Goal: Information Seeking & Learning: Stay updated

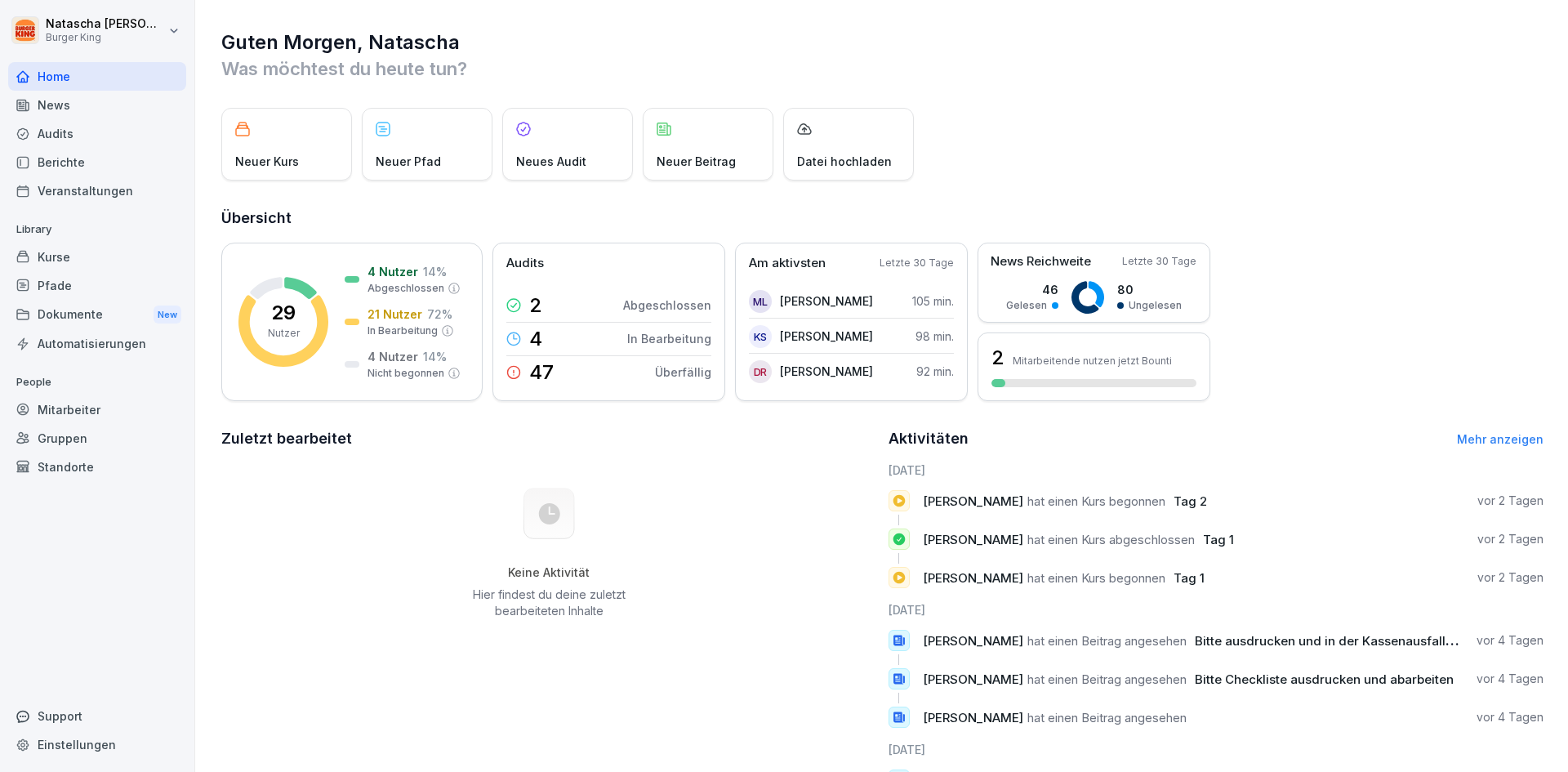
click at [57, 256] on div "Kurse" at bounding box center [98, 257] width 178 height 29
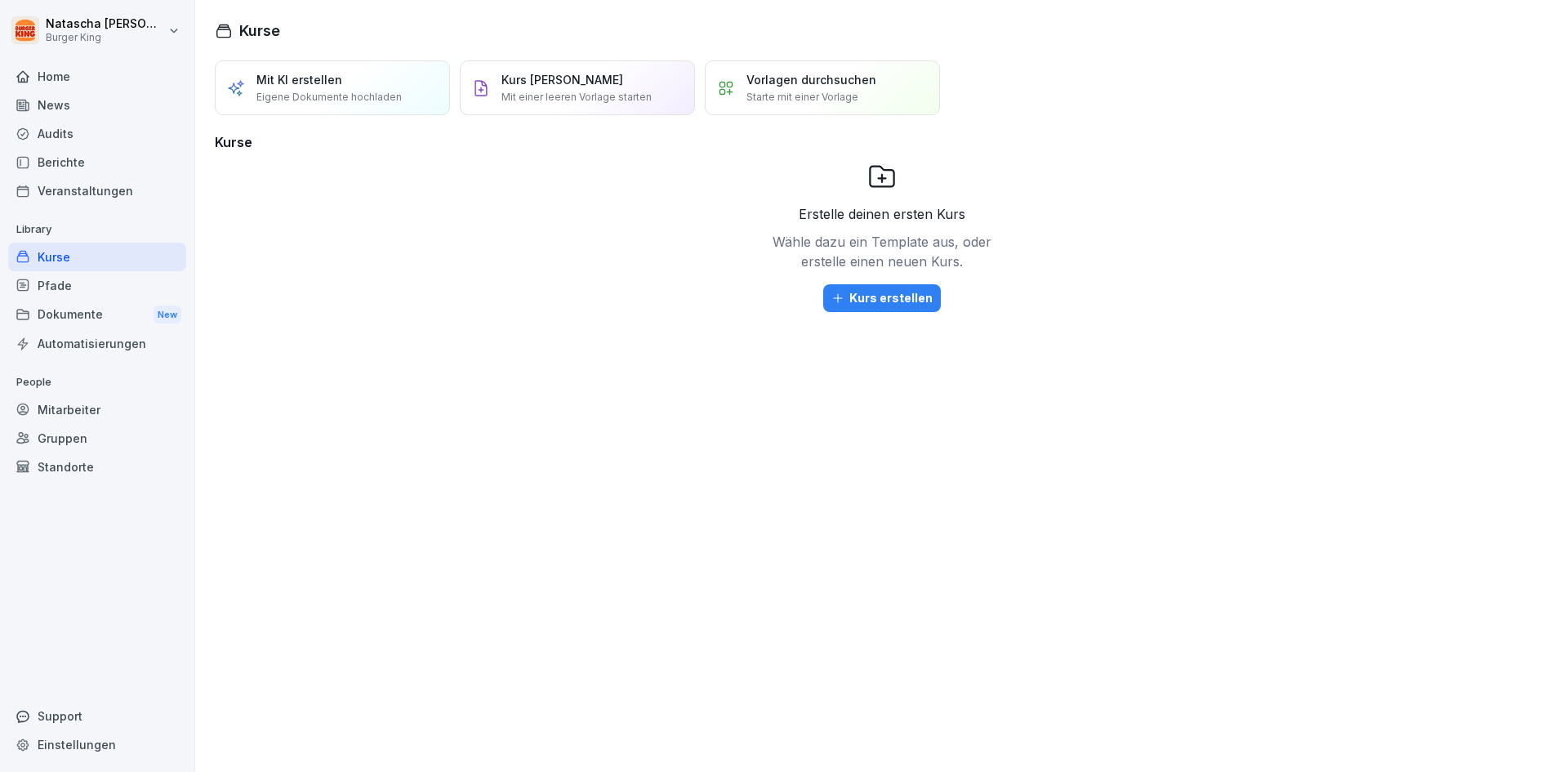
click at [56, 121] on div "Audits" at bounding box center [98, 133] width 178 height 29
click at [56, 104] on div "News" at bounding box center [98, 105] width 178 height 29
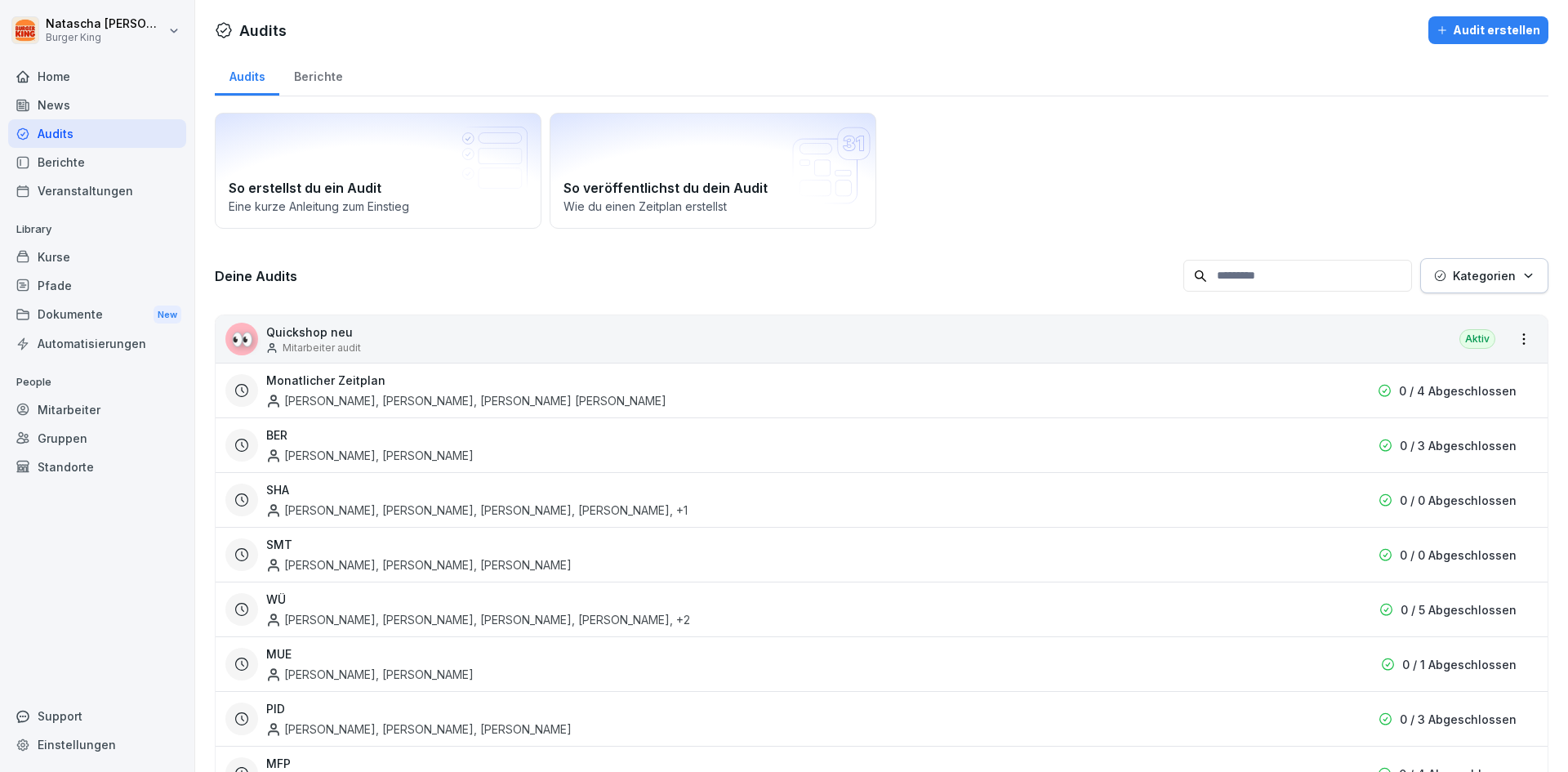
click at [56, 72] on div "Home" at bounding box center [98, 77] width 178 height 29
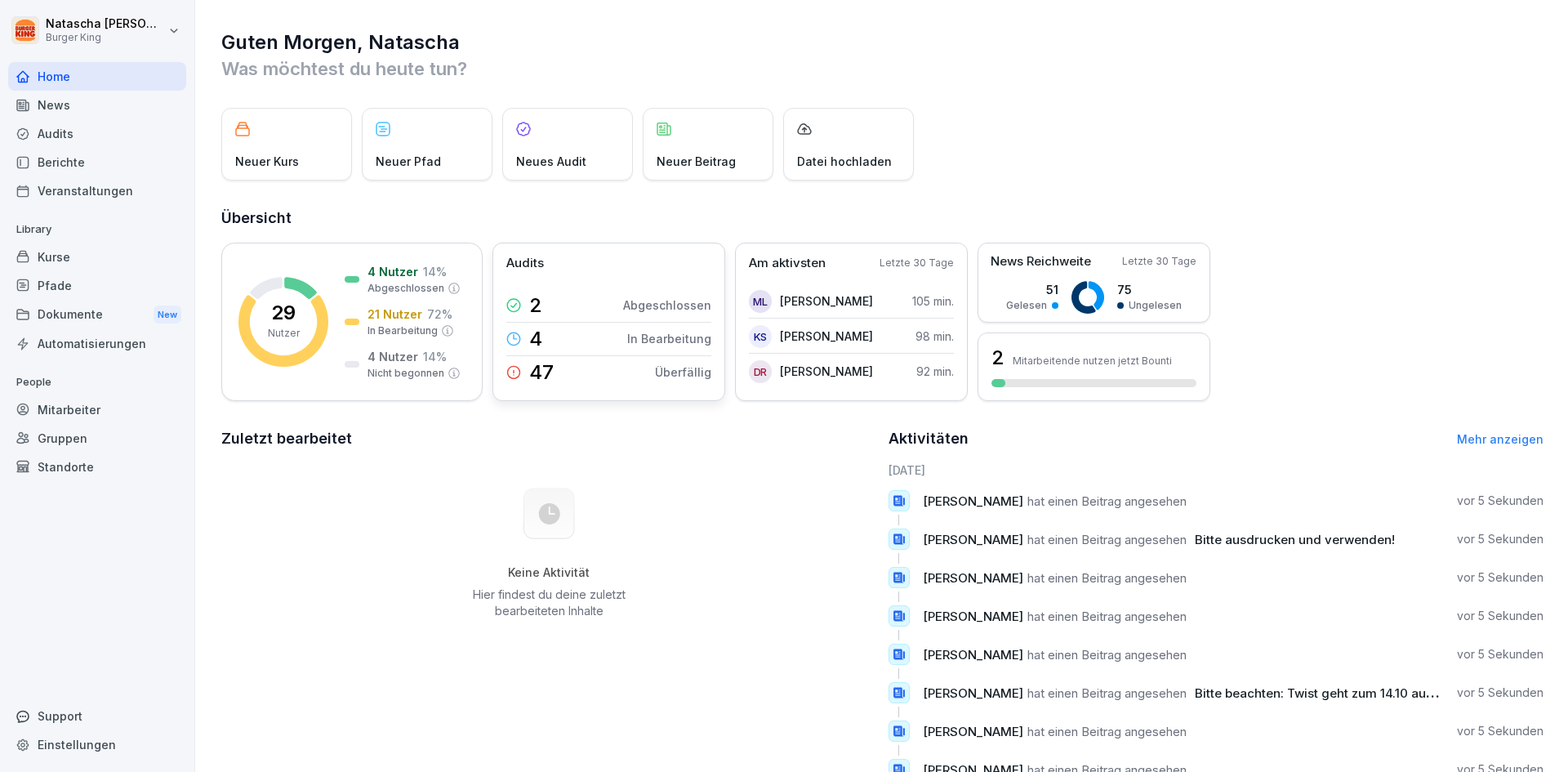
click at [663, 378] on p "Überfällig" at bounding box center [683, 372] width 57 height 17
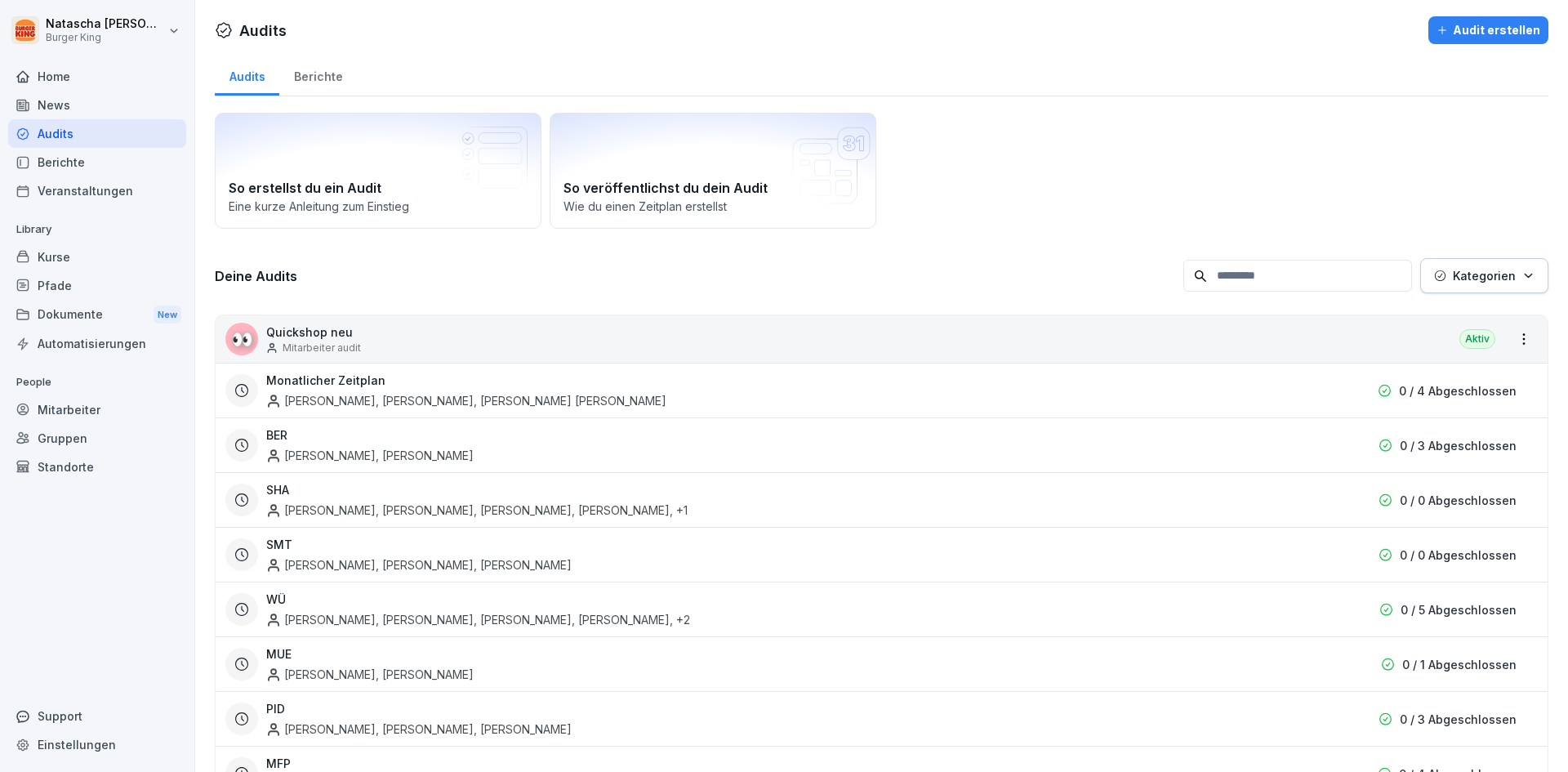
click at [56, 136] on div "Audits" at bounding box center [98, 133] width 178 height 29
click at [72, 259] on div "Kurse" at bounding box center [98, 257] width 178 height 29
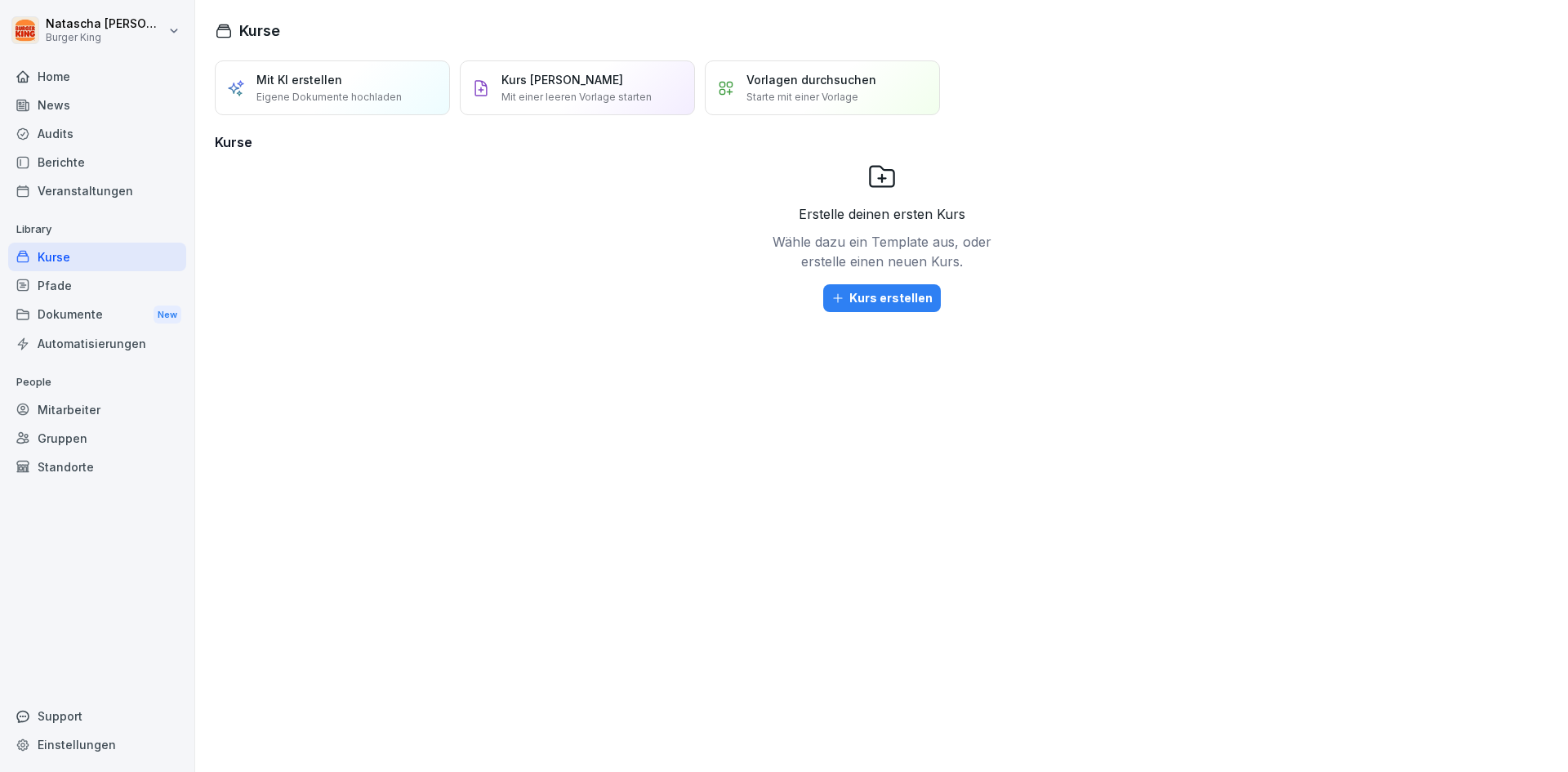
click at [43, 289] on div "Pfade" at bounding box center [98, 285] width 178 height 29
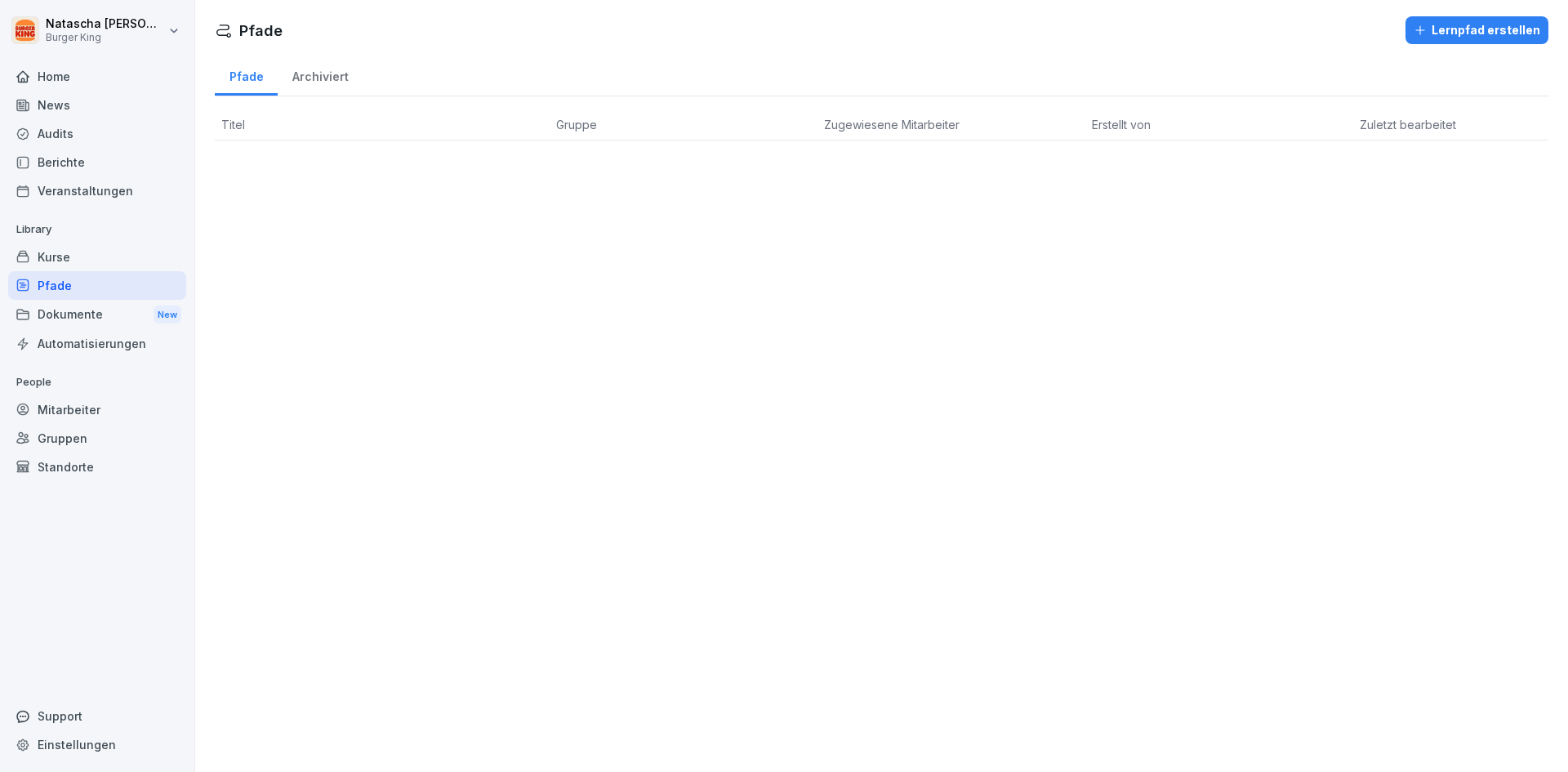
click at [51, 318] on div "Dokumente New" at bounding box center [98, 315] width 178 height 31
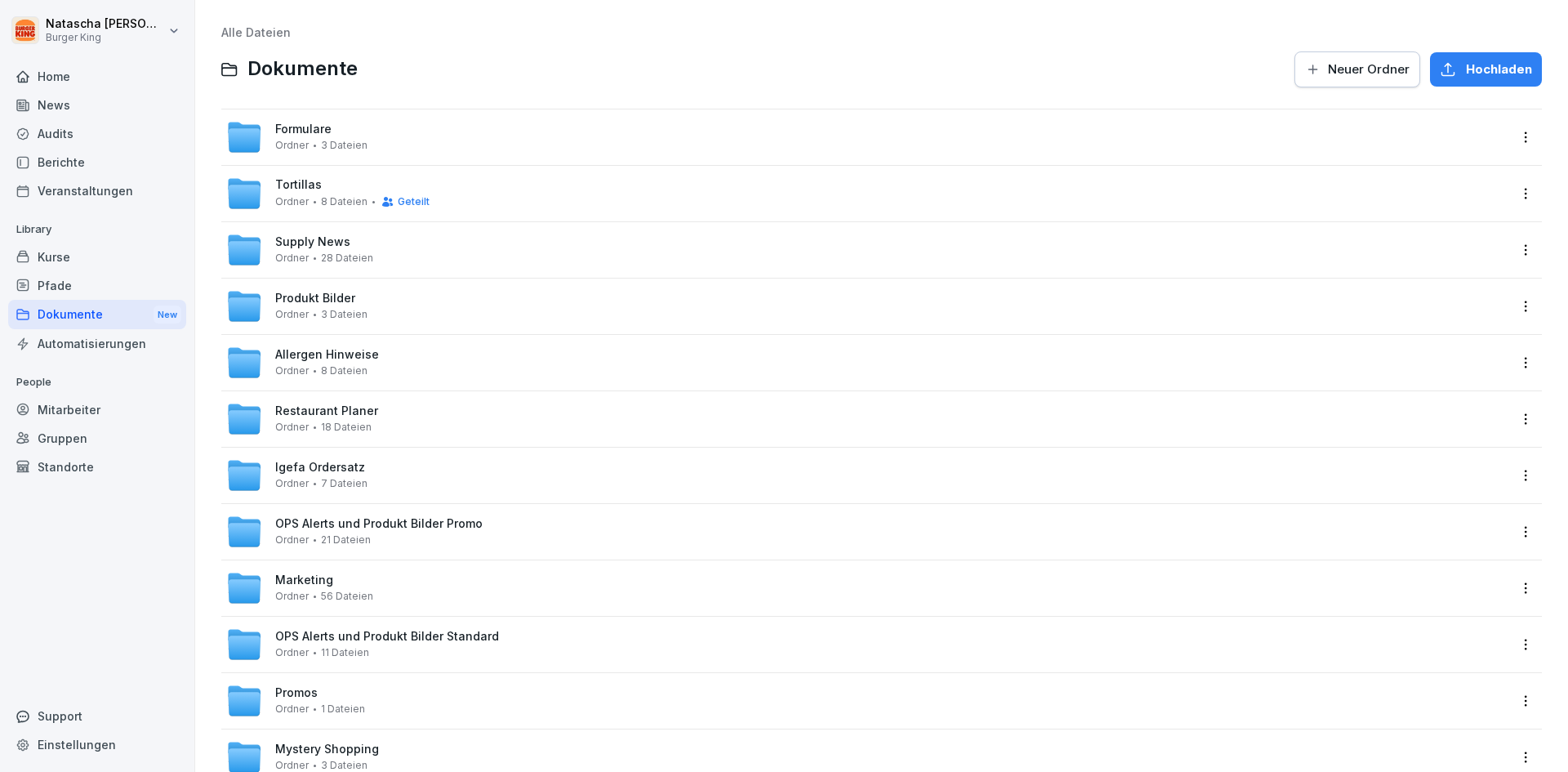
click at [44, 108] on div "News" at bounding box center [98, 105] width 178 height 29
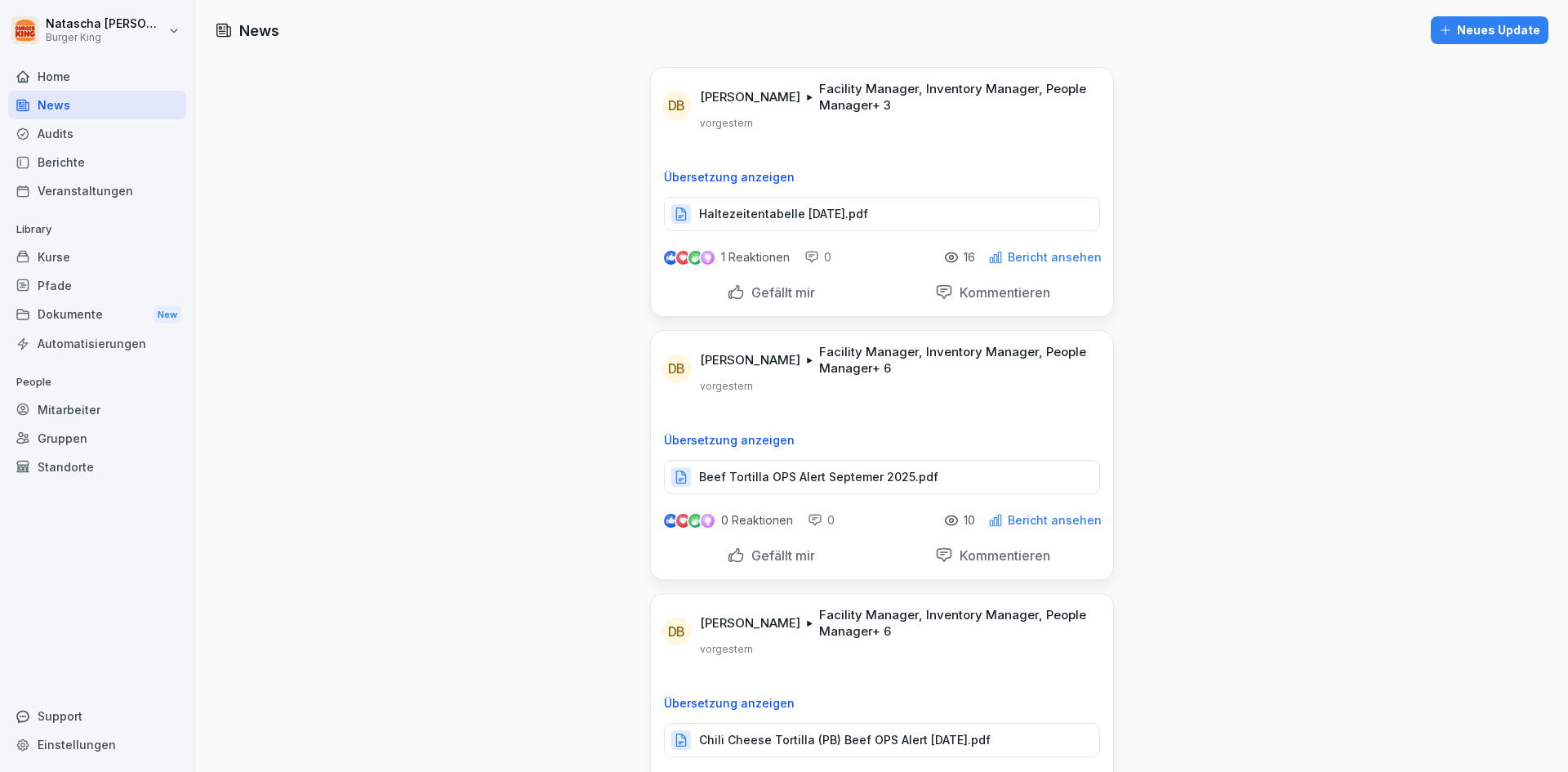
click at [832, 206] on p "Haltezeitentabelle [DATE].pdf" at bounding box center [784, 214] width 169 height 16
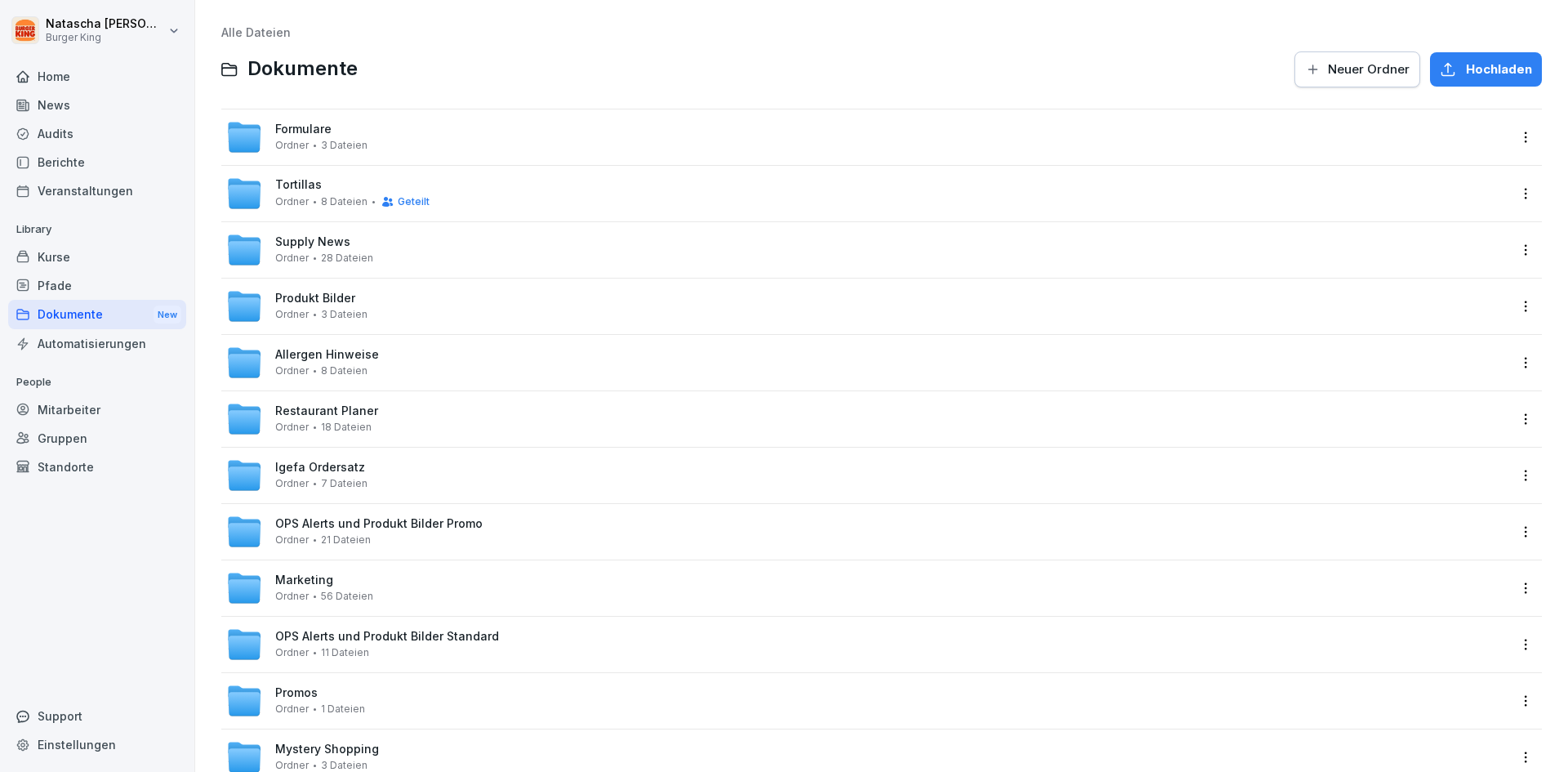
click at [54, 98] on div "News" at bounding box center [98, 105] width 178 height 29
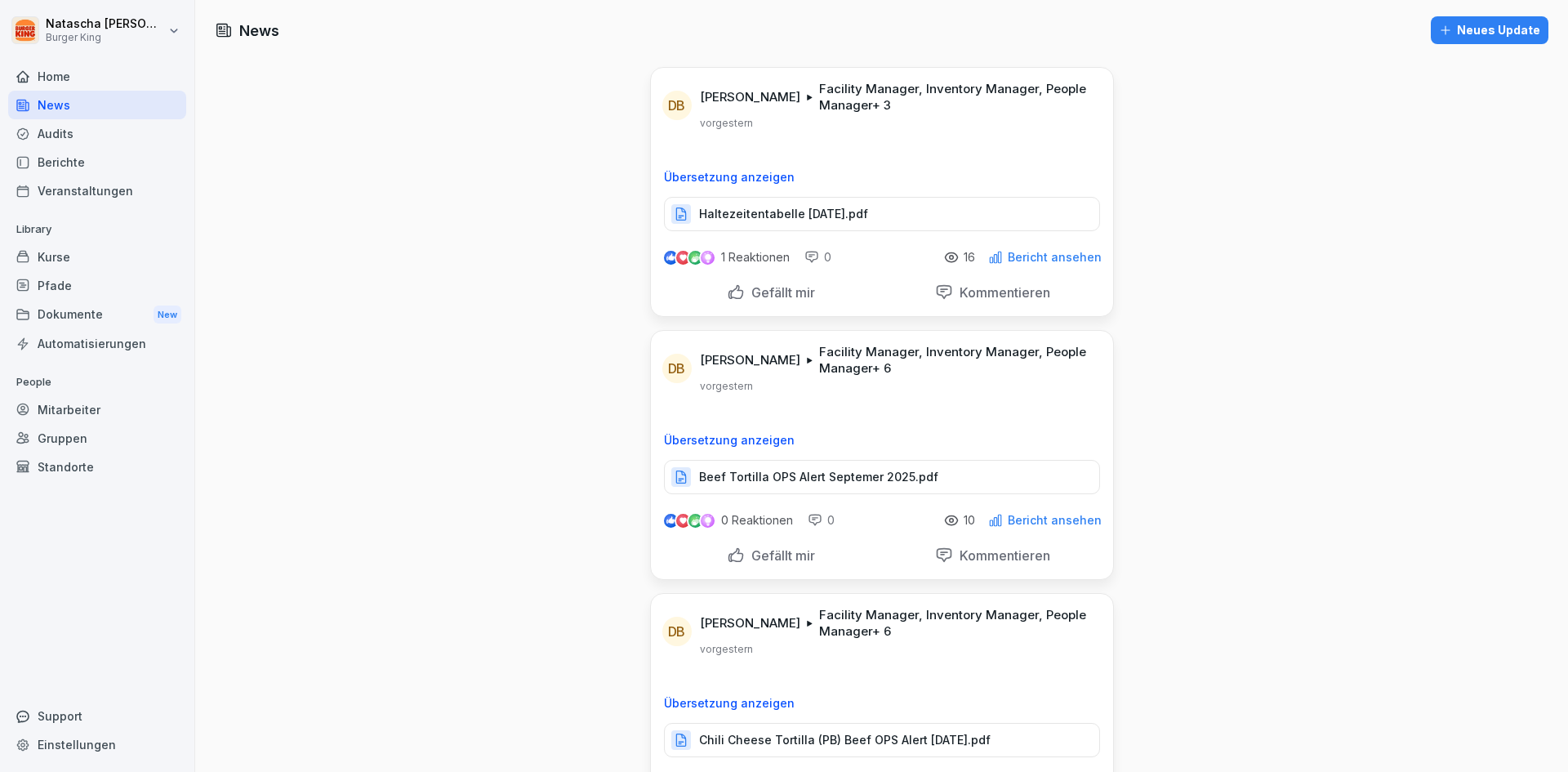
click at [862, 476] on p "Beef Tortilla OPS Alert Septemer 2025.pdf" at bounding box center [819, 476] width 239 height 16
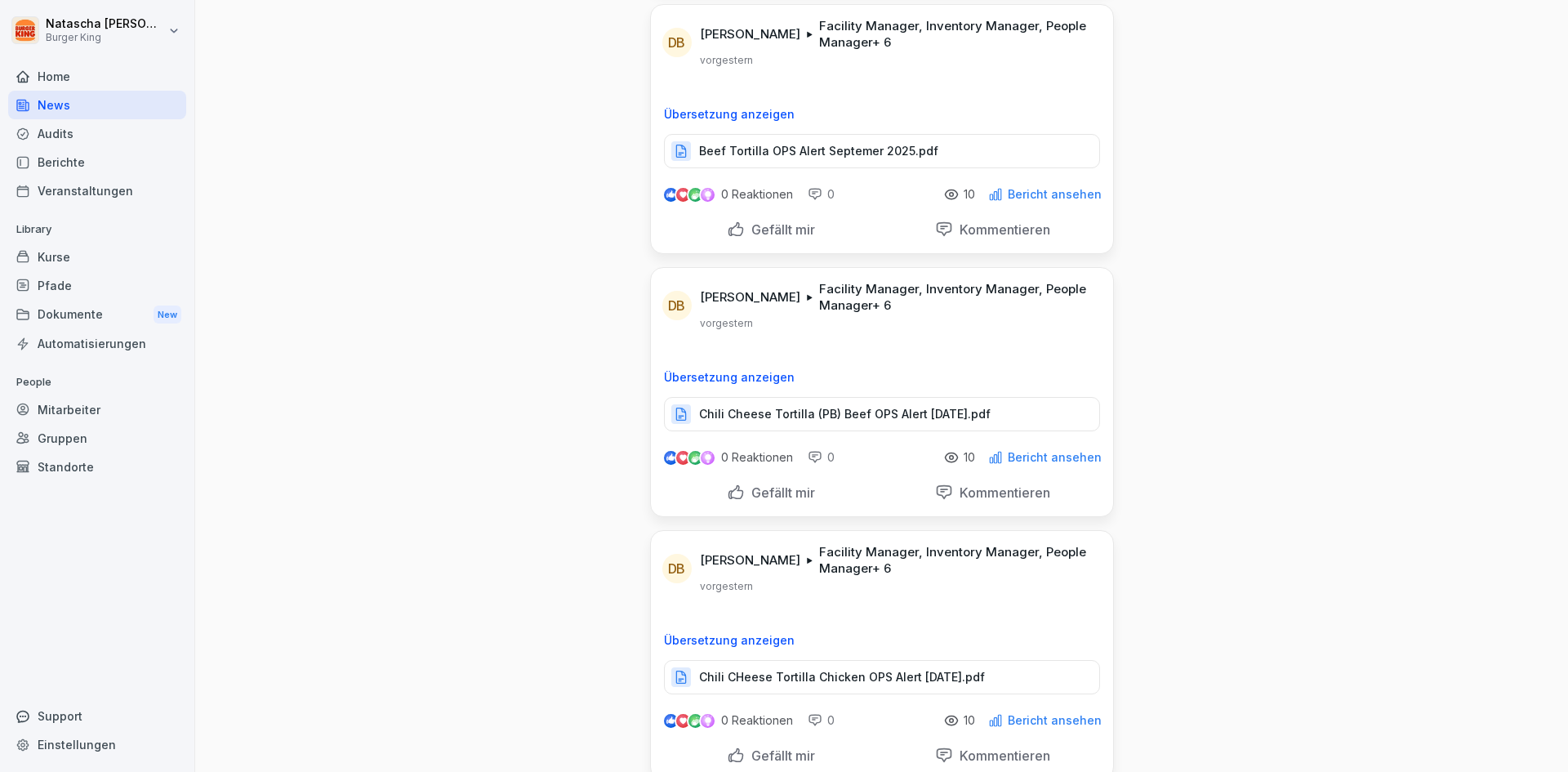
scroll to position [327, 0]
click at [923, 416] on p "Chili Cheese Tortilla (PB) Beef OPS Alert [DATE].pdf" at bounding box center [845, 413] width 291 height 16
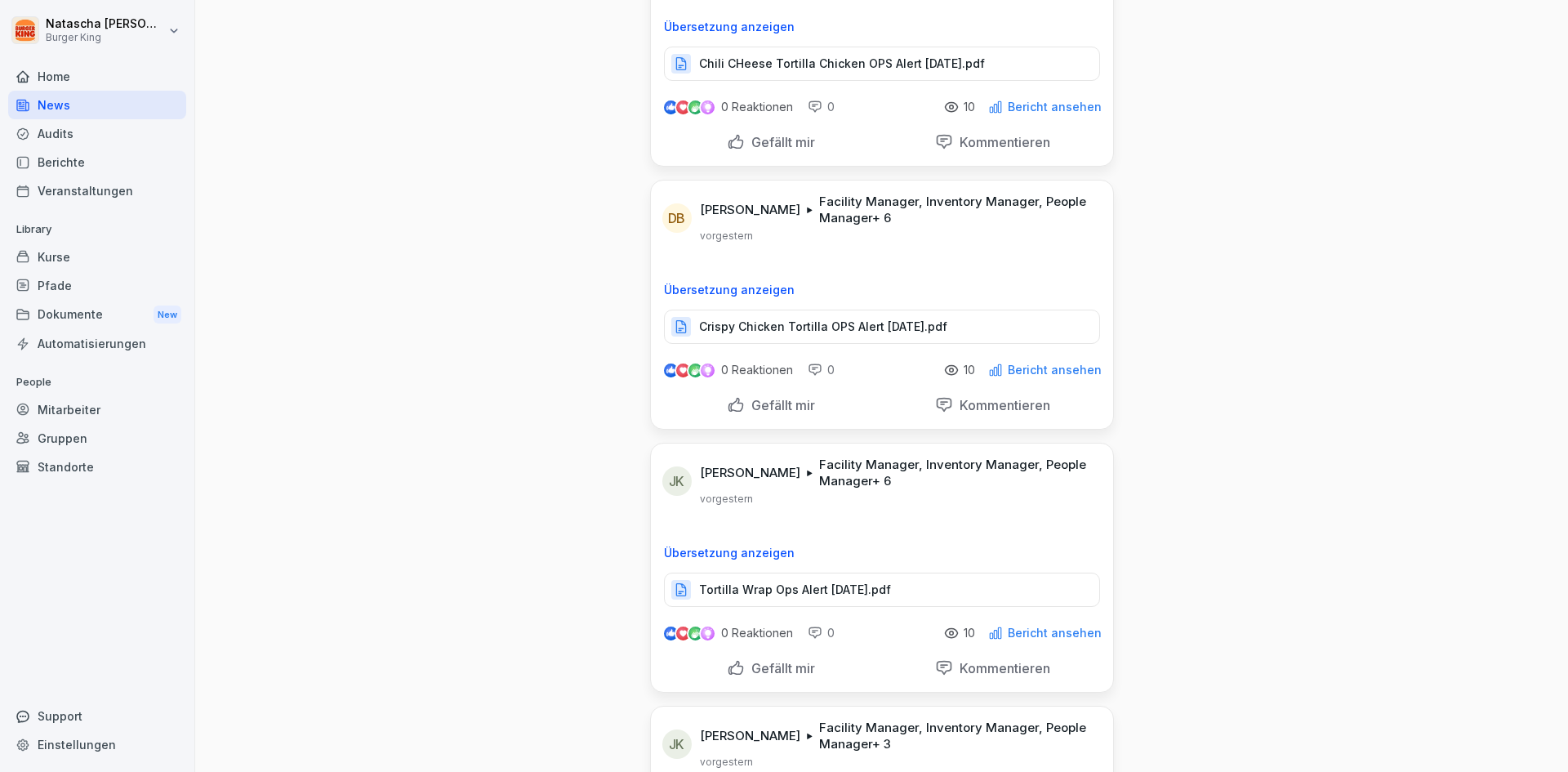
scroll to position [980, 0]
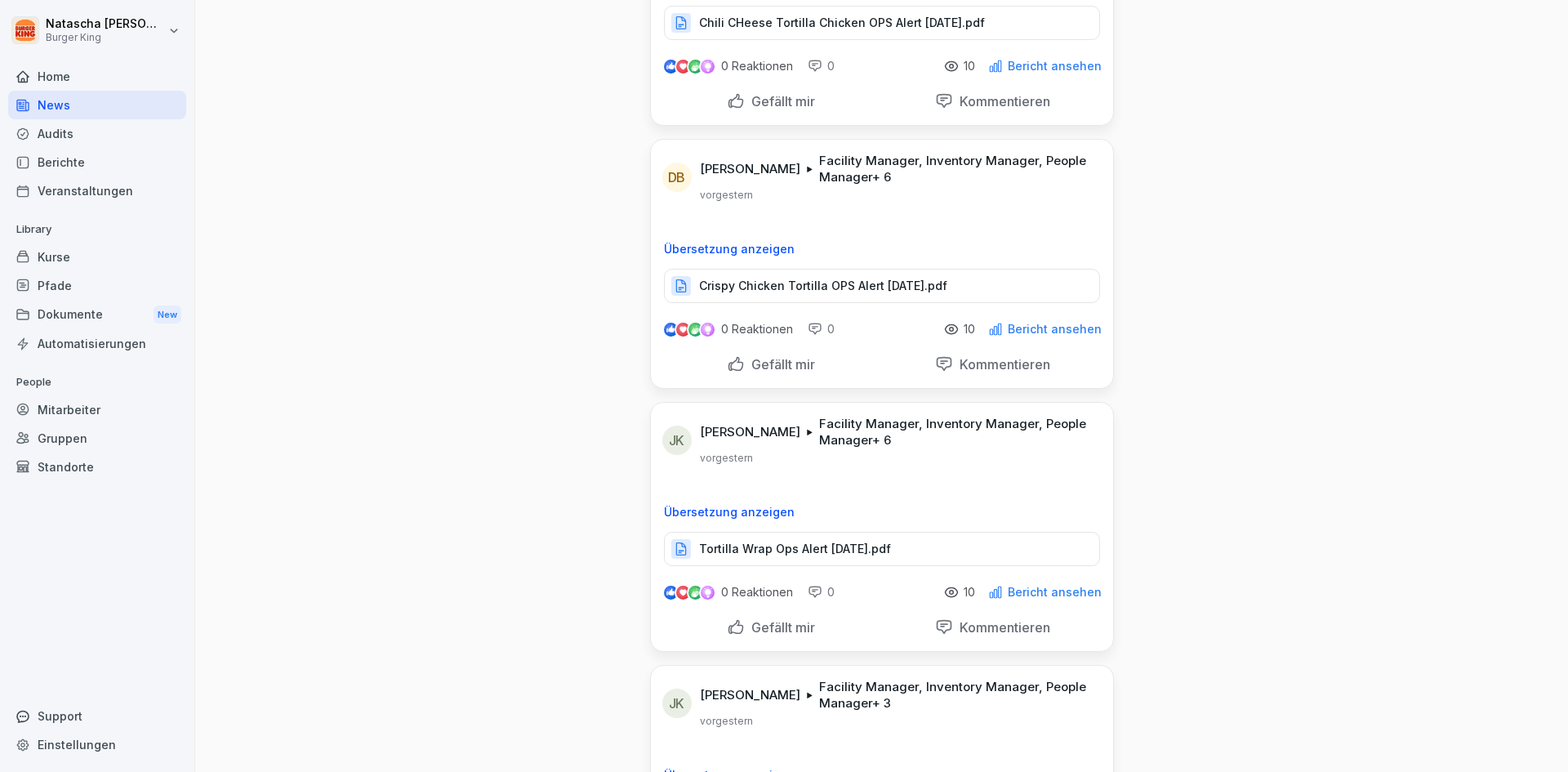
click at [906, 282] on p "Crispy Chicken Tortilla OPS Alert [DATE].pdf" at bounding box center [823, 285] width 248 height 16
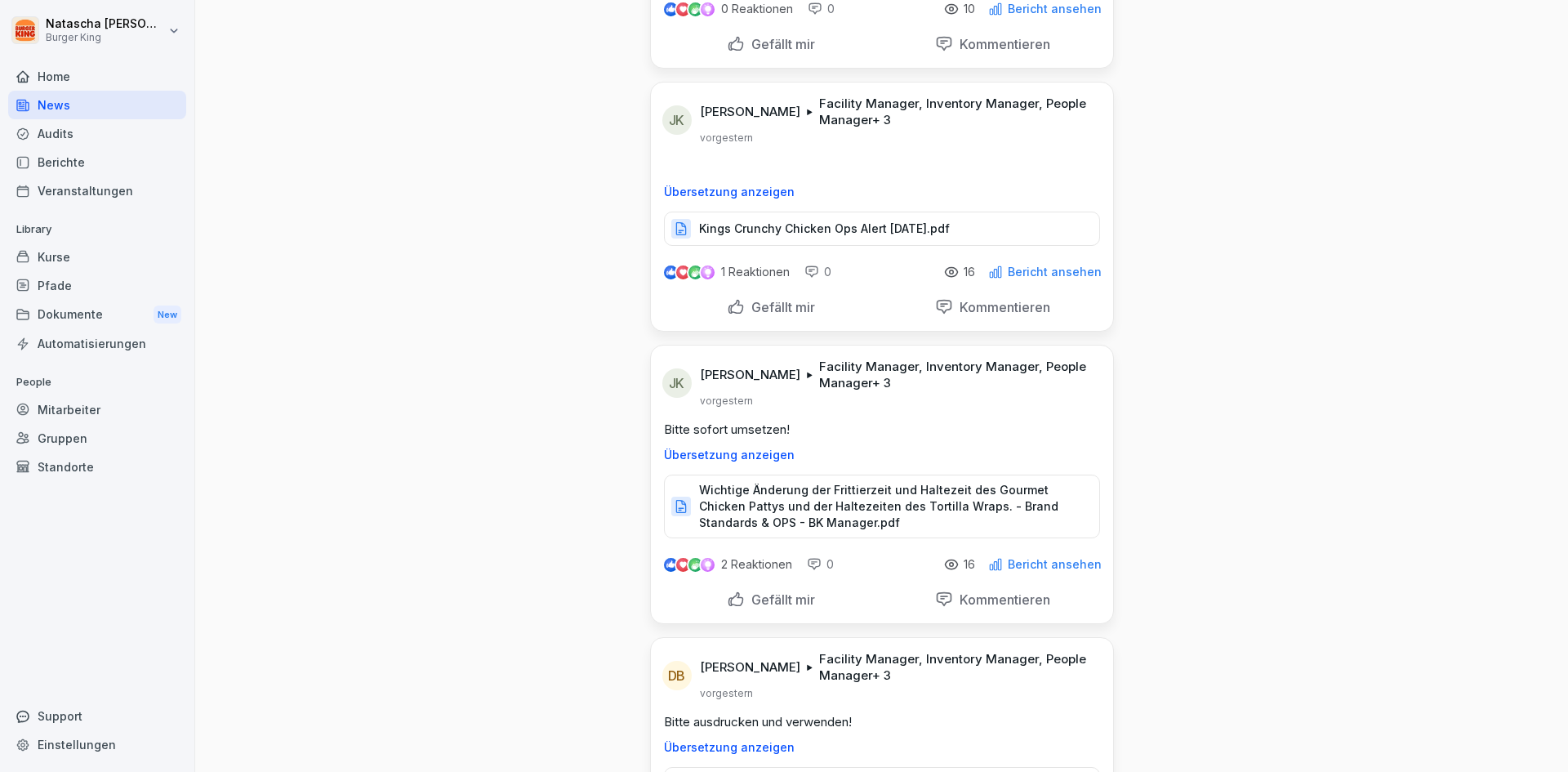
scroll to position [1633, 0]
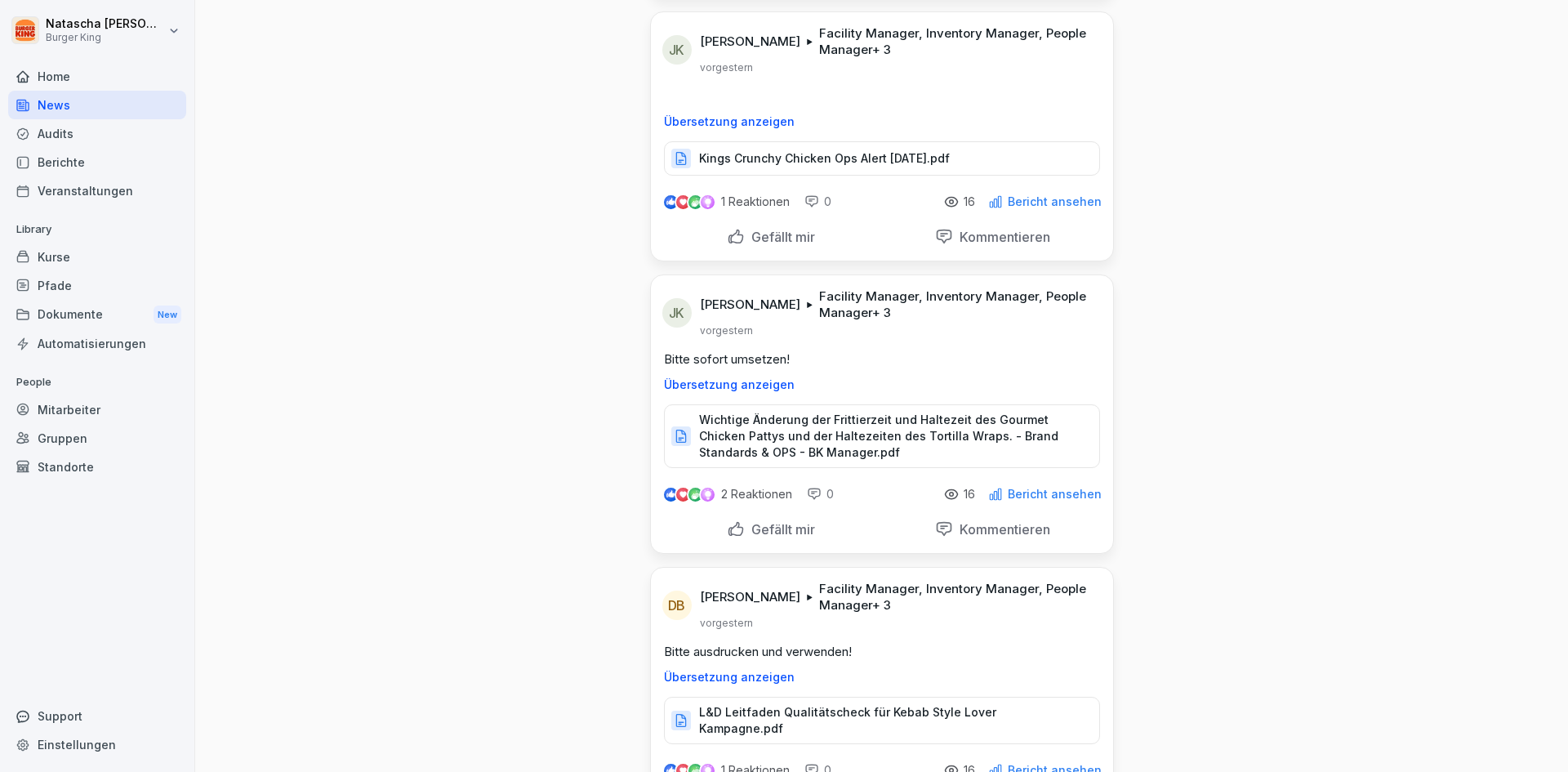
click at [943, 437] on p "Wichtige Änderung der Frittierzeit und Haltezeit des Gourmet Chicken Pattys und…" at bounding box center [891, 436] width 384 height 49
